Goal: Complete application form

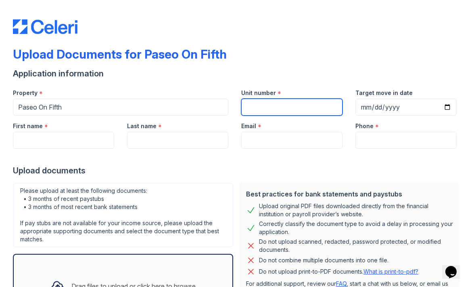
click at [292, 107] on input "Unit number" at bounding box center [291, 106] width 101 height 17
type input "415"
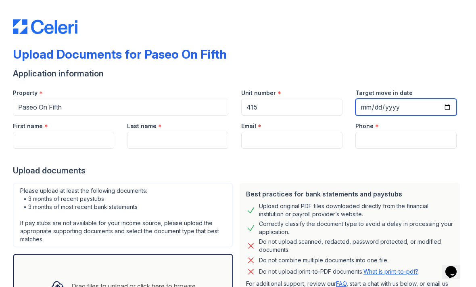
click at [375, 104] on input "Target move in date" at bounding box center [406, 106] width 101 height 17
type input "2025-11-01"
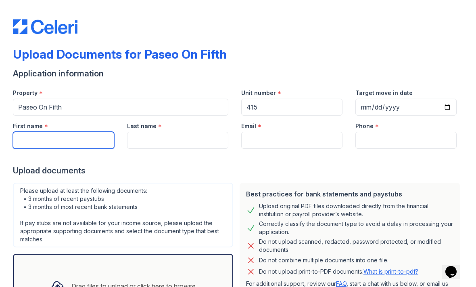
click at [103, 142] on input "First name" at bounding box center [63, 140] width 101 height 17
type input "Andrea"
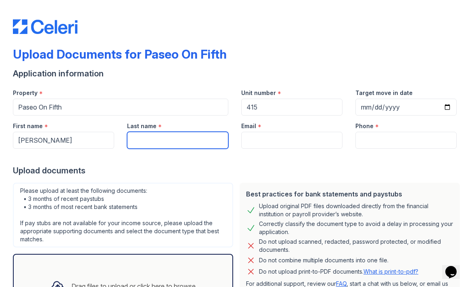
click at [197, 138] on input "Last name" at bounding box center [177, 140] width 101 height 17
type input "Mueller"
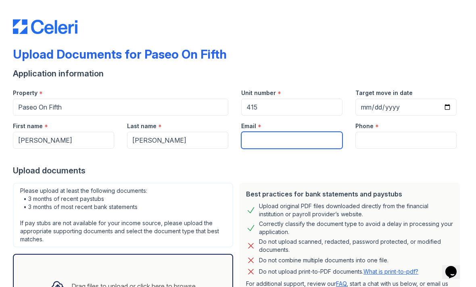
click at [274, 139] on input "Email" at bounding box center [291, 140] width 101 height 17
type input "andreamueller@me.com"
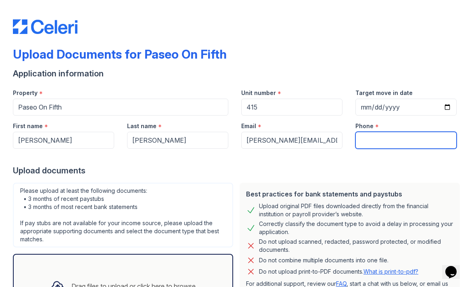
type input "6123690414"
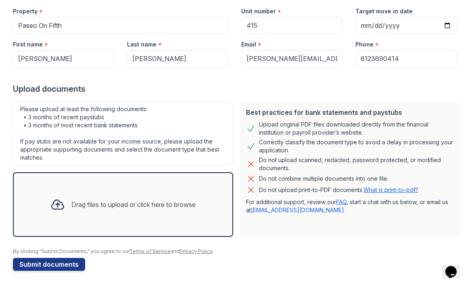
scroll to position [82, 0]
click at [148, 198] on div "Drag files to upload or click here to browse" at bounding box center [123, 204] width 158 height 27
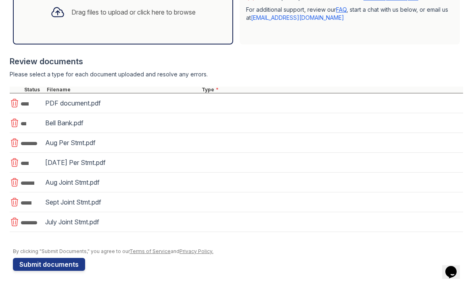
scroll to position [274, 0]
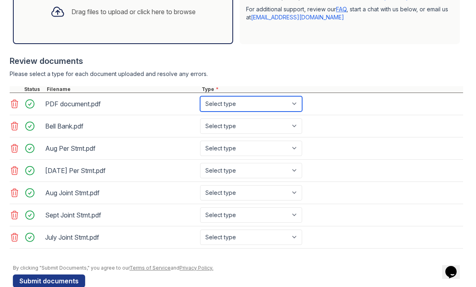
click at [300, 103] on select "Select type Paystub Bank Statement Offer Letter Tax Documents Benefit Award Let…" at bounding box center [251, 103] width 102 height 15
select select "bank_statement"
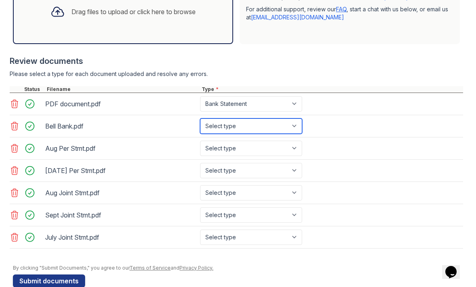
click at [297, 126] on select "Select type Paystub Bank Statement Offer Letter Tax Documents Benefit Award Let…" at bounding box center [251, 125] width 102 height 15
select select "bank_statement"
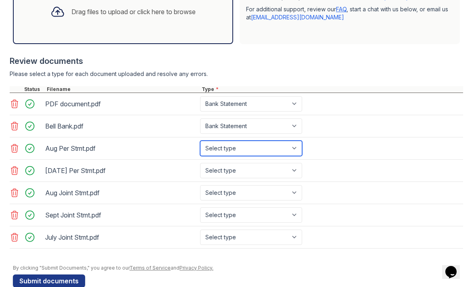
click at [299, 149] on select "Select type Paystub Bank Statement Offer Letter Tax Documents Benefit Award Let…" at bounding box center [251, 147] width 102 height 15
select select "bank_statement"
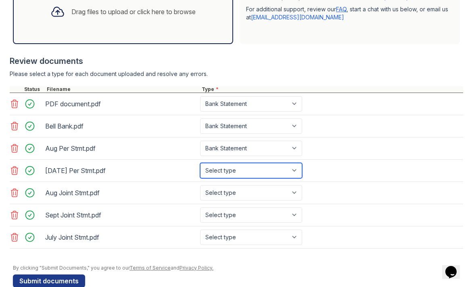
click at [302, 171] on select "Select type Paystub Bank Statement Offer Letter Tax Documents Benefit Award Let…" at bounding box center [251, 170] width 102 height 15
select select "bank_statement"
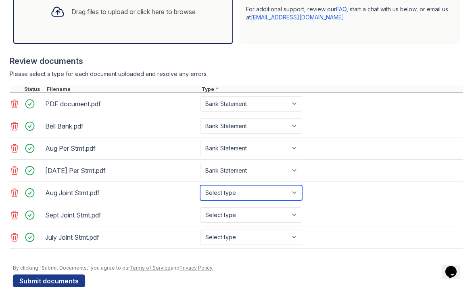
click at [299, 192] on select "Select type Paystub Bank Statement Offer Letter Tax Documents Benefit Award Let…" at bounding box center [251, 192] width 102 height 15
select select "bank_statement"
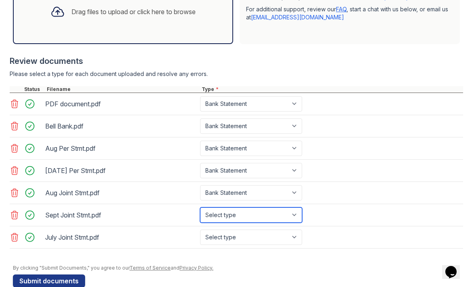
click at [294, 218] on select "Select type Paystub Bank Statement Offer Letter Tax Documents Benefit Award Let…" at bounding box center [251, 214] width 102 height 15
select select "bank_statement"
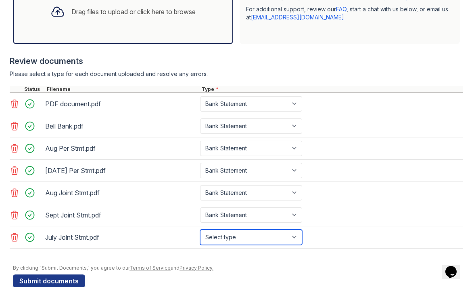
click at [299, 230] on select "Select type Paystub Bank Statement Offer Letter Tax Documents Benefit Award Let…" at bounding box center [251, 236] width 102 height 15
select select "bank_statement"
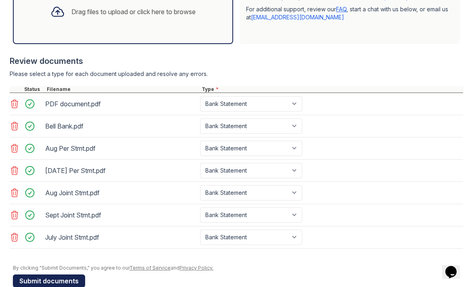
click at [66, 279] on button "Submit documents" at bounding box center [49, 280] width 72 height 13
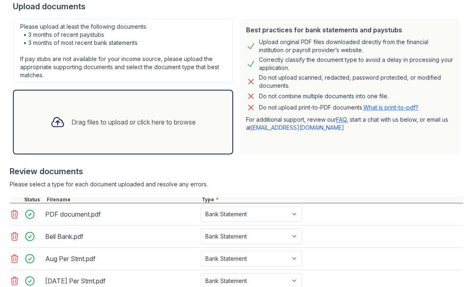
scroll to position [190, 0]
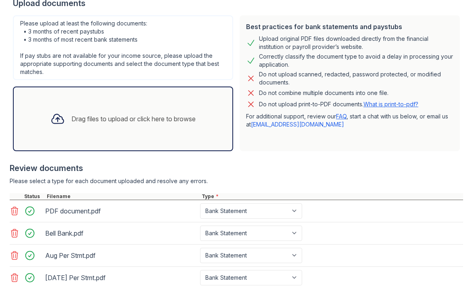
click at [178, 117] on div "Drag files to upload or click here to browse" at bounding box center [133, 119] width 124 height 10
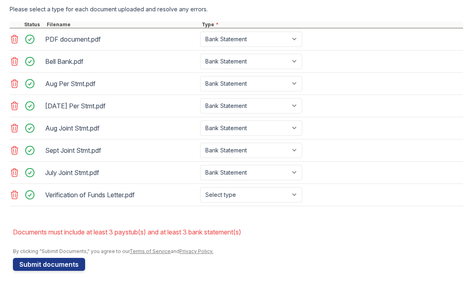
scroll to position [361, 0]
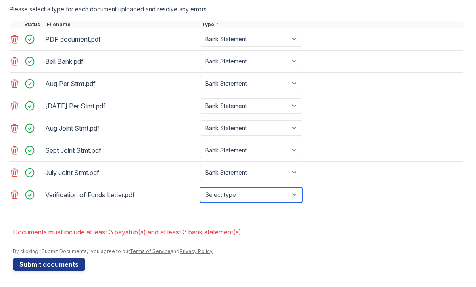
click at [296, 189] on select "Select type Paystub Bank Statement Offer Letter Tax Documents Benefit Award Let…" at bounding box center [251, 194] width 102 height 15
select select "other"
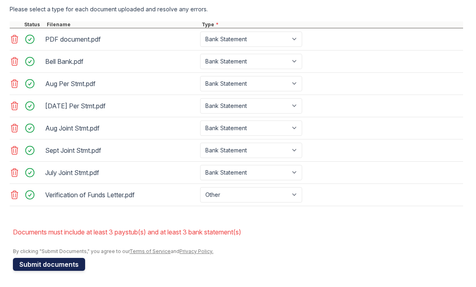
click at [61, 264] on button "Submit documents" at bounding box center [49, 264] width 72 height 13
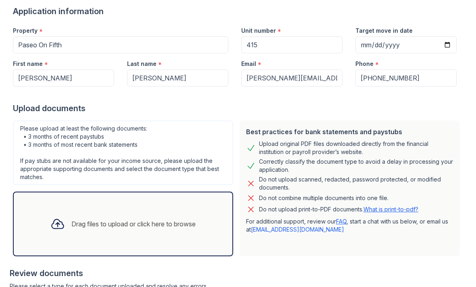
scroll to position [84, 0]
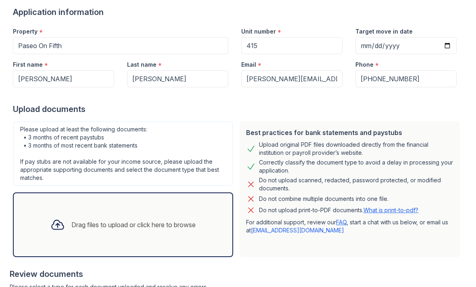
click at [343, 220] on link "FAQ" at bounding box center [341, 221] width 10 height 7
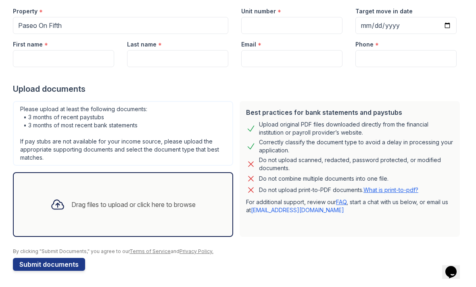
scroll to position [82, 0]
